Goal: Information Seeking & Learning: Learn about a topic

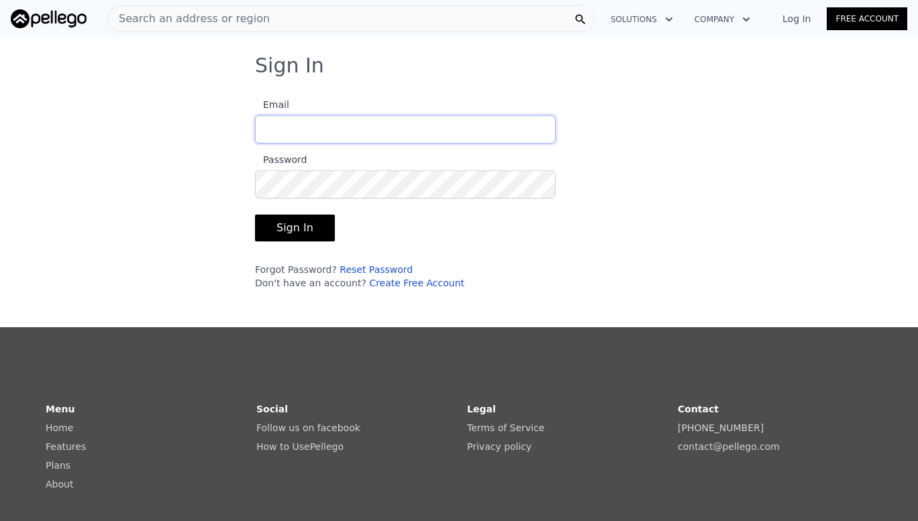
type input "[EMAIL_ADDRESS][DOMAIN_NAME]"
click at [305, 225] on button "Sign In" at bounding box center [295, 228] width 80 height 27
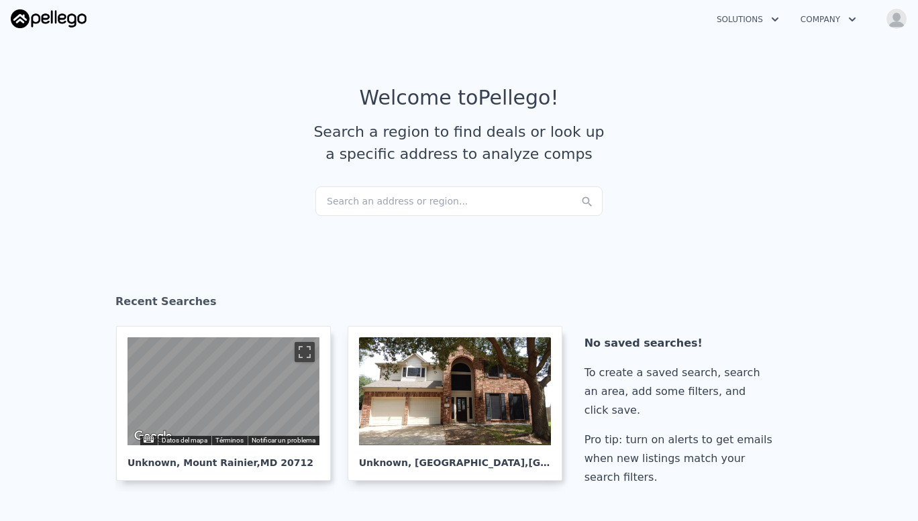
click at [473, 190] on div "Search an address or region..." at bounding box center [458, 202] width 287 height 30
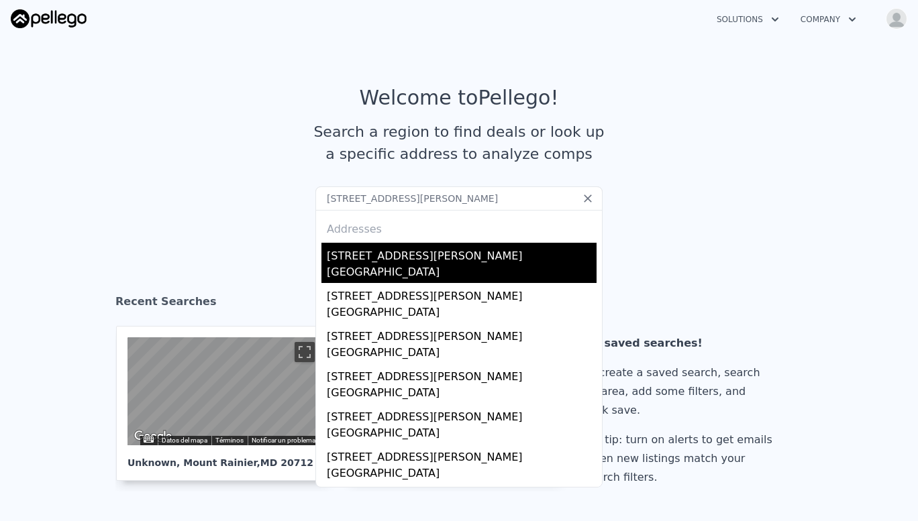
type input "[STREET_ADDRESS][PERSON_NAME]"
click at [368, 268] on div "[GEOGRAPHIC_DATA]" at bounding box center [462, 273] width 270 height 19
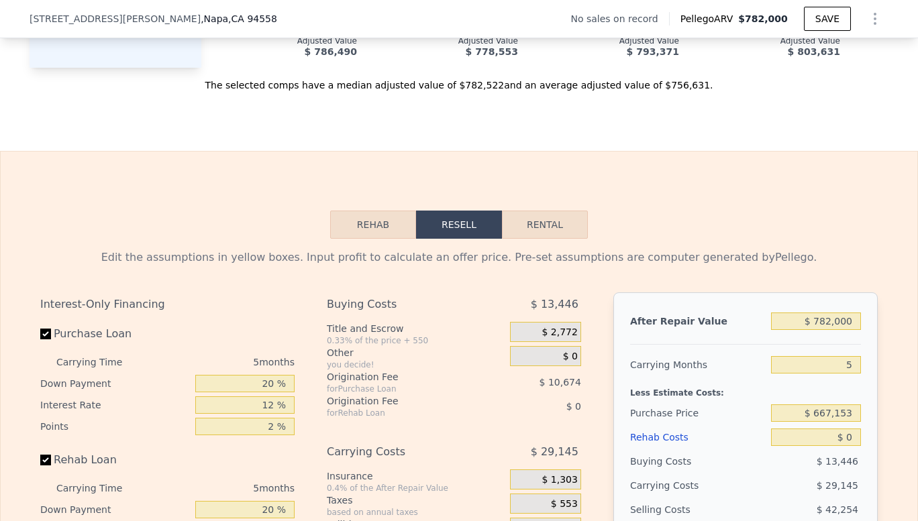
scroll to position [1686, 0]
